Goal: Information Seeking & Learning: Find specific fact

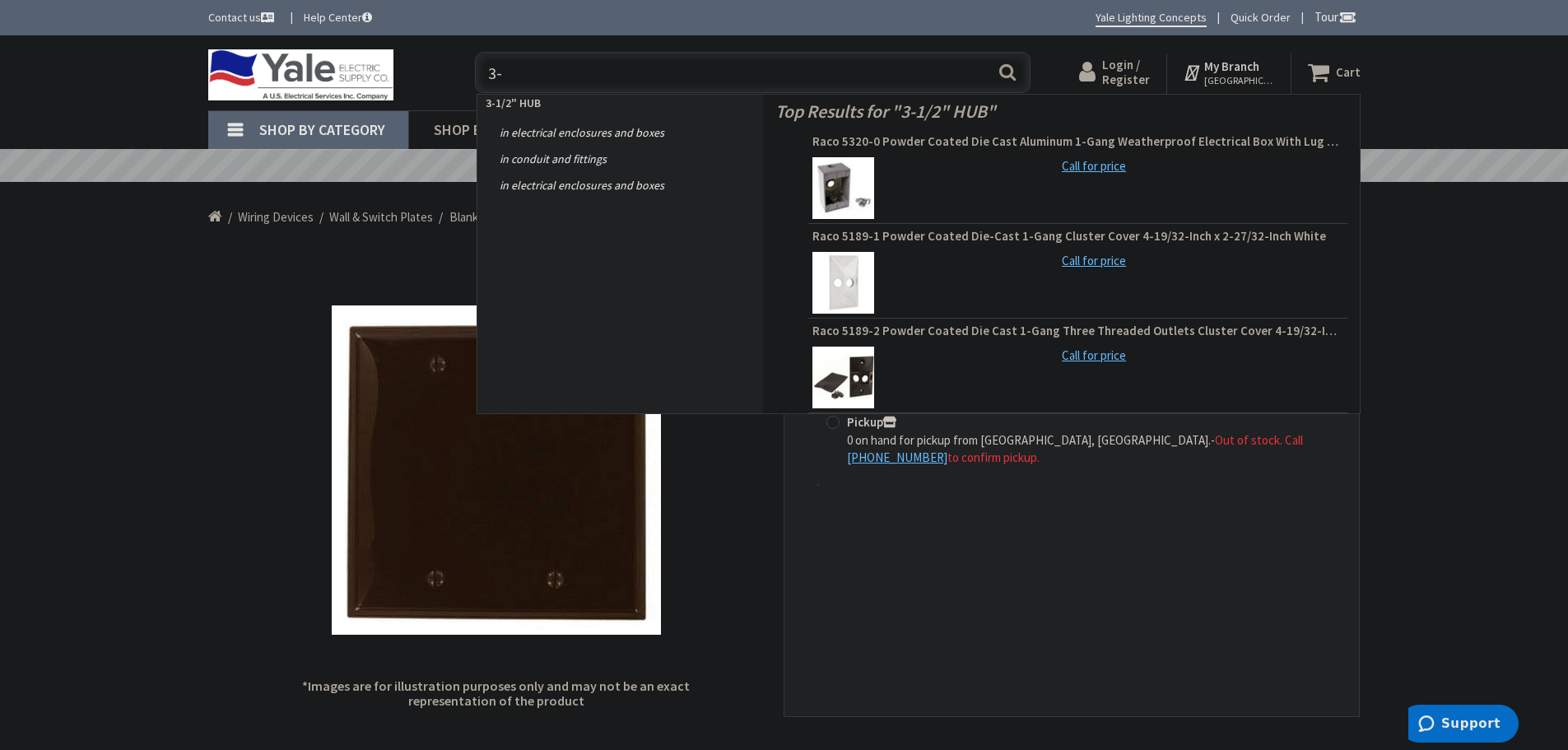
type input "3"
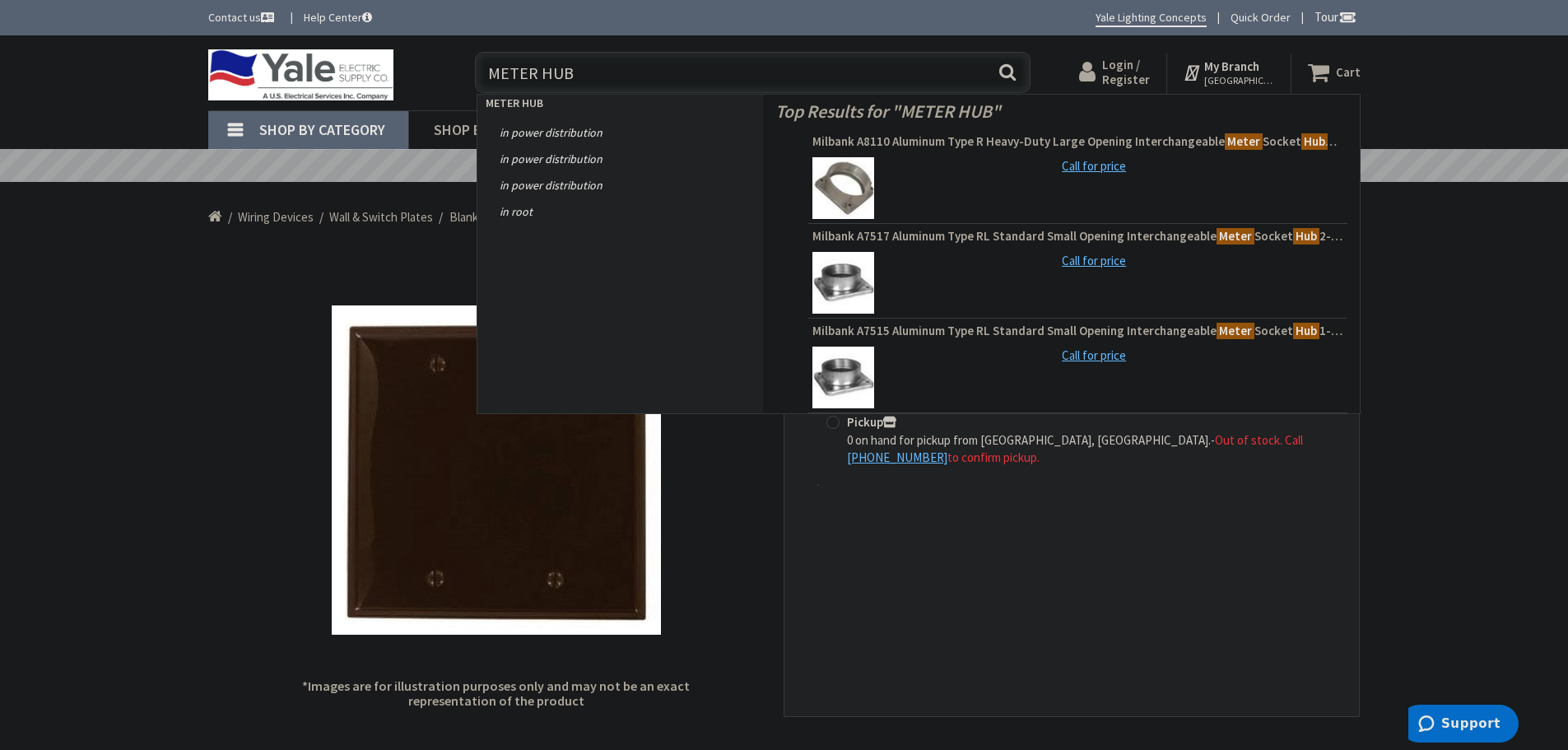
type input "METER HUB"
click at [1006, 75] on button "Search" at bounding box center [1007, 72] width 21 height 37
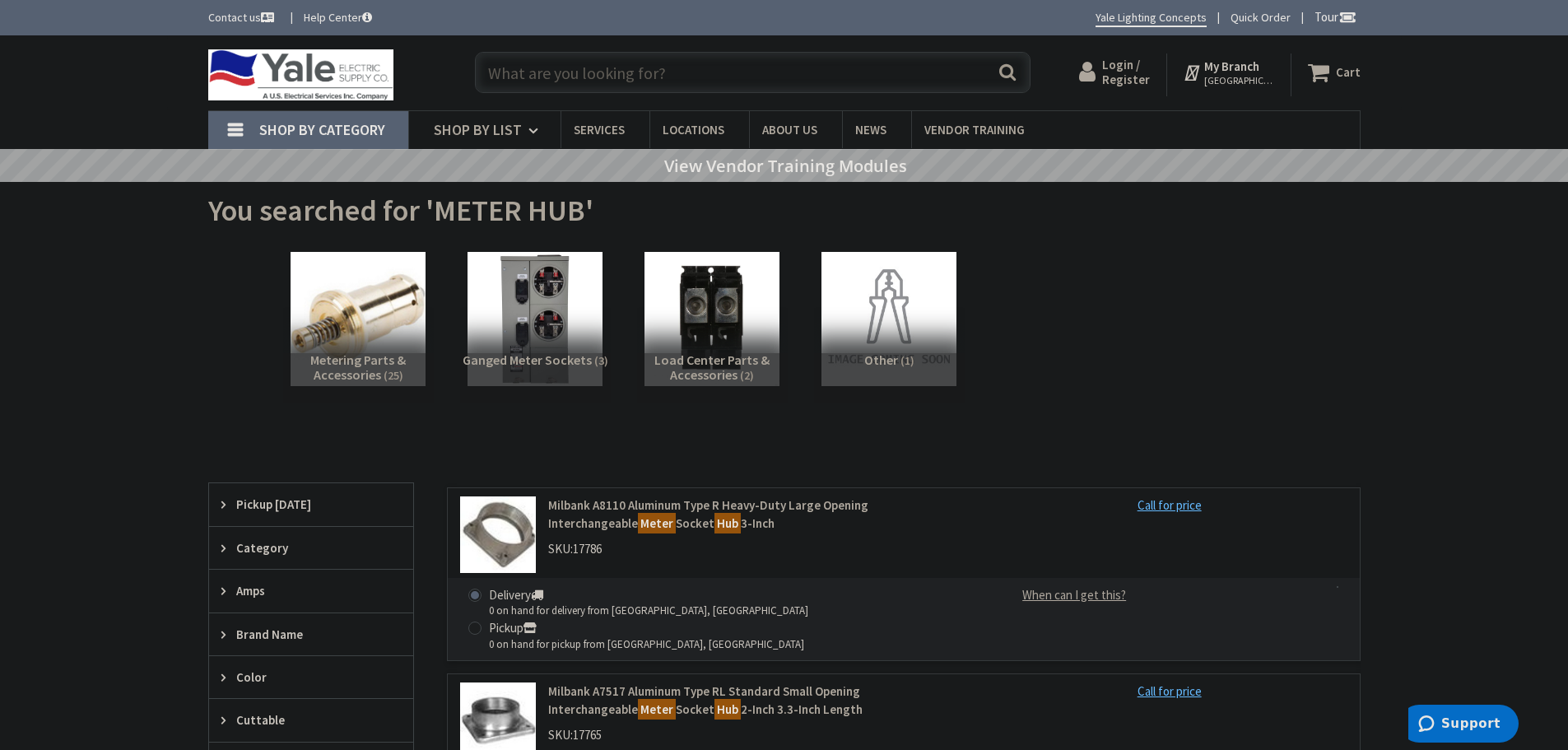
drag, startPoint x: 537, startPoint y: 78, endPoint x: 400, endPoint y: 80, distance: 137.0
click at [537, 78] on input "text" at bounding box center [753, 72] width 556 height 41
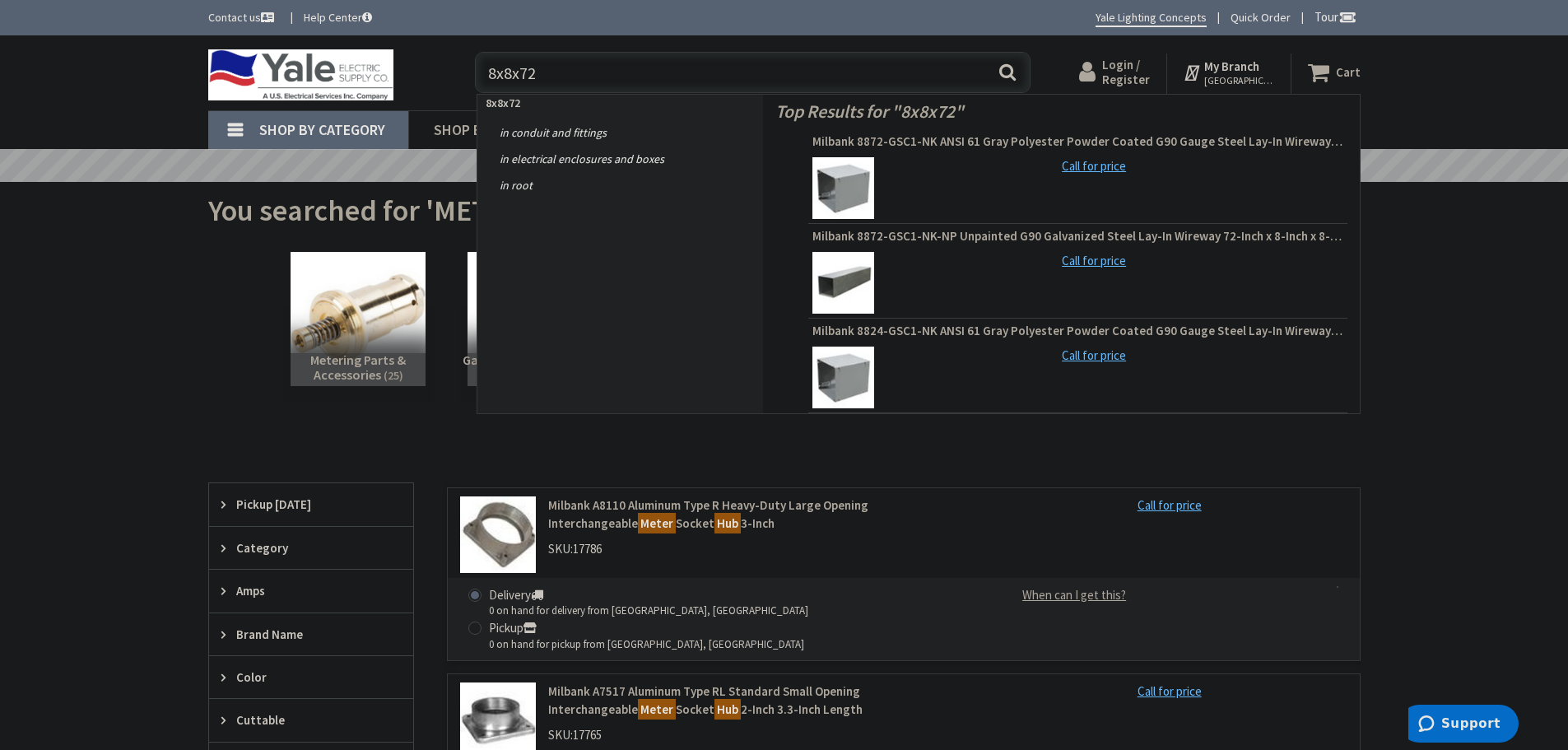
type input "8x8x72"
click at [1002, 67] on button "Search" at bounding box center [1007, 72] width 21 height 37
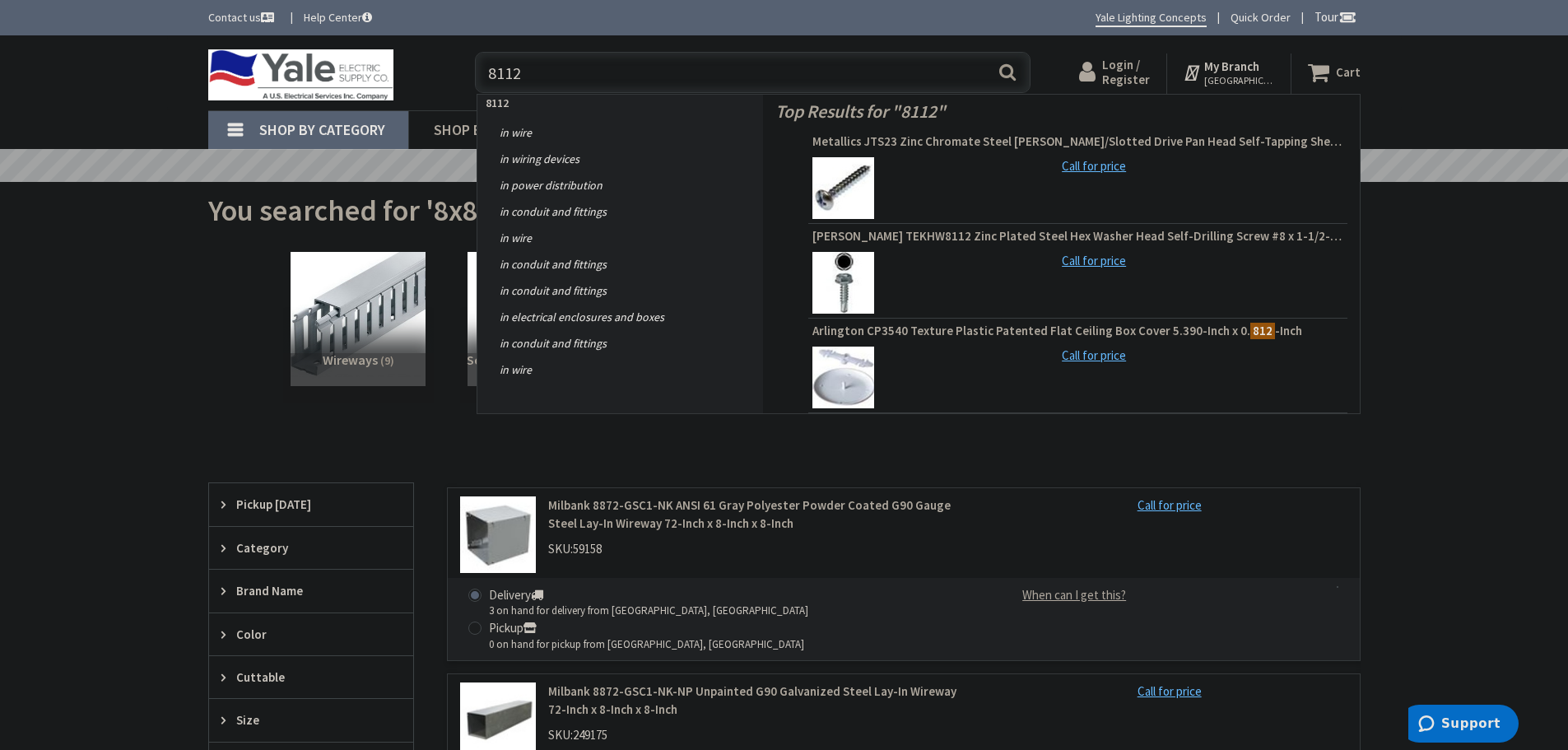
type input "8112"
